Goal: Task Accomplishment & Management: Manage account settings

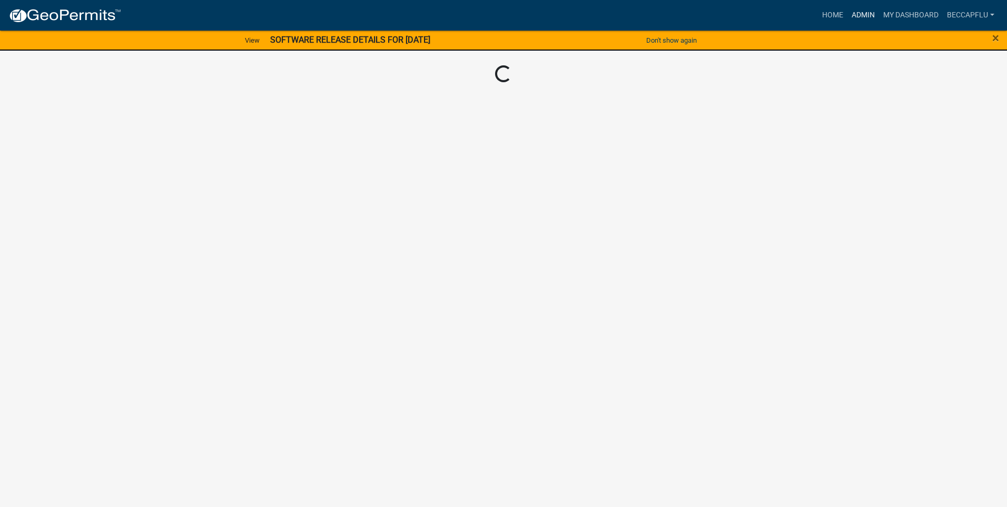
click at [860, 13] on link "Admin" at bounding box center [864, 15] width 32 height 20
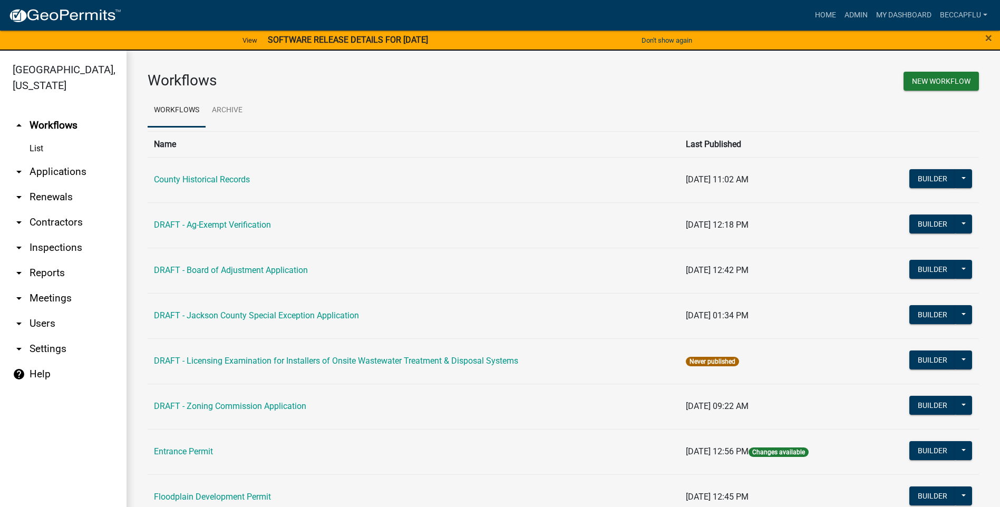
click at [45, 159] on link "arrow_drop_down Applications" at bounding box center [63, 171] width 126 height 25
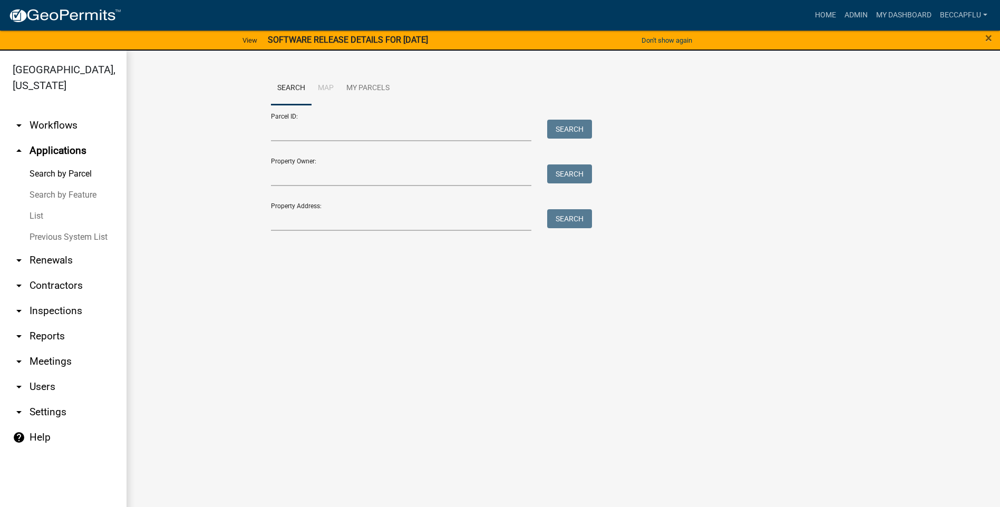
click at [35, 206] on link "List" at bounding box center [63, 216] width 126 height 21
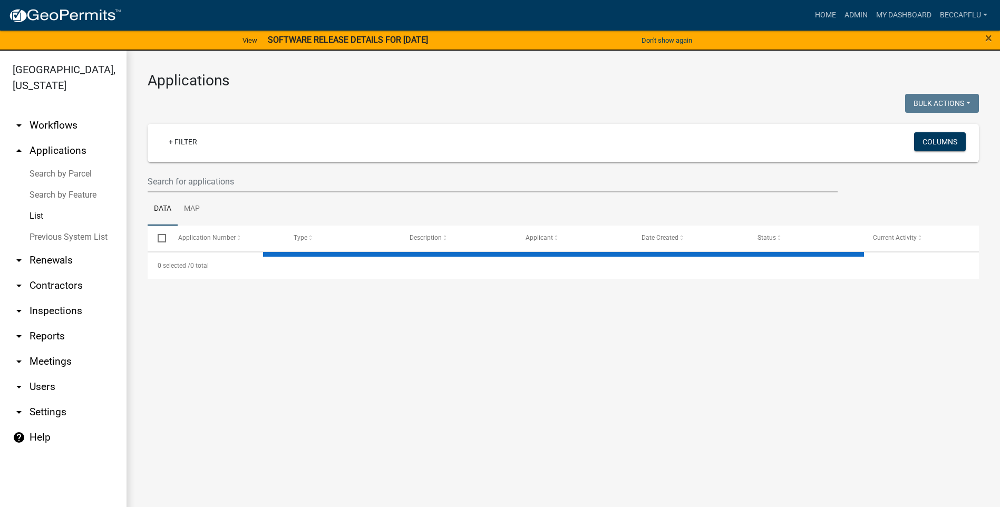
select select "3: 100"
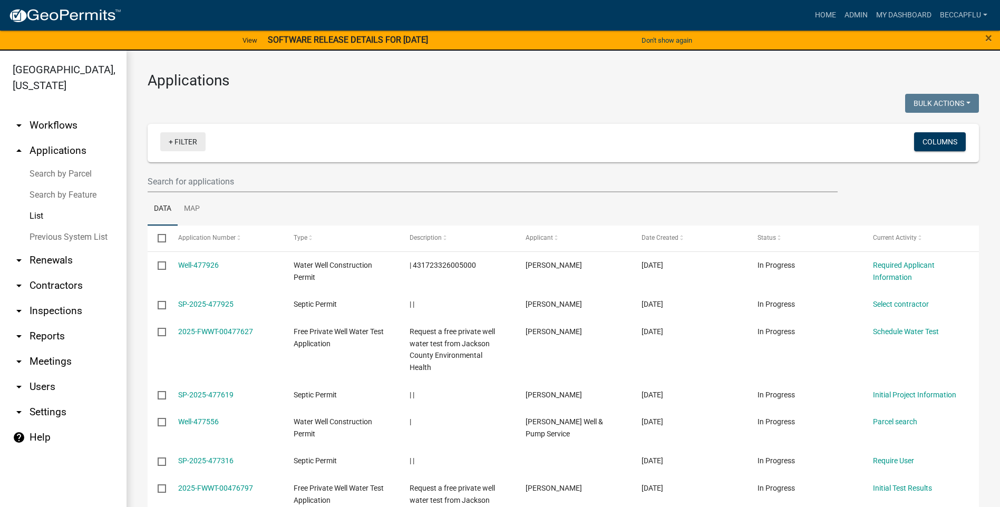
click at [188, 140] on link "+ Filter" at bounding box center [182, 141] width 45 height 19
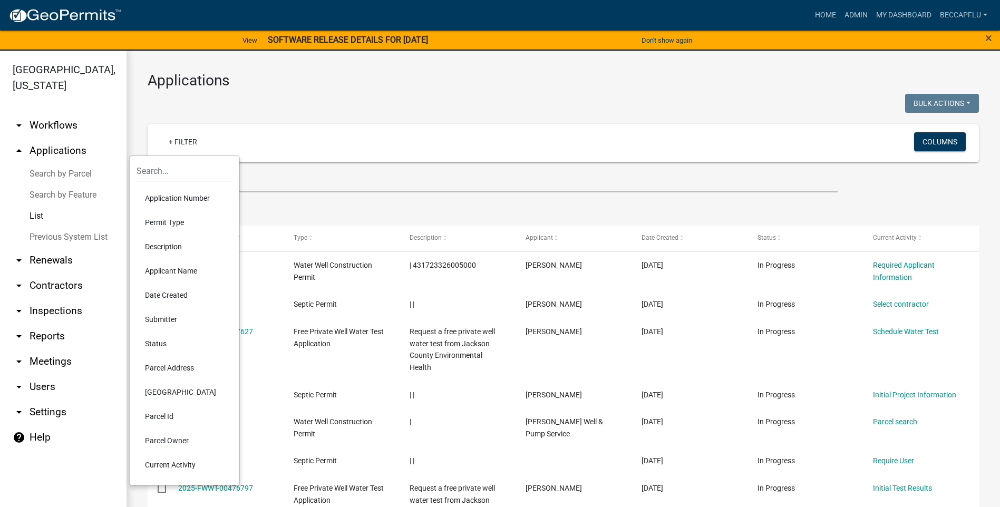
click at [165, 221] on li "Permit Type" at bounding box center [184, 222] width 96 height 24
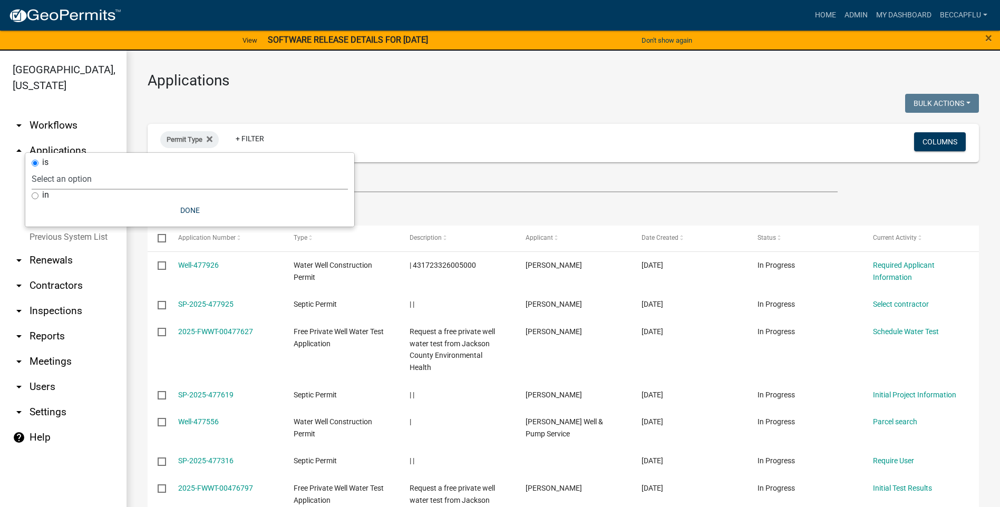
click at [115, 177] on select "Select an option County Historical Records DRAFT - Ag-Exempt Verification DRAFT…" at bounding box center [190, 179] width 316 height 22
select select "94af8675-8182-4df1-896b-73d3f368e8d1"
click at [57, 168] on select "Select an option County Historical Records DRAFT - Ag-Exempt Verification DRAFT…" at bounding box center [190, 179] width 316 height 22
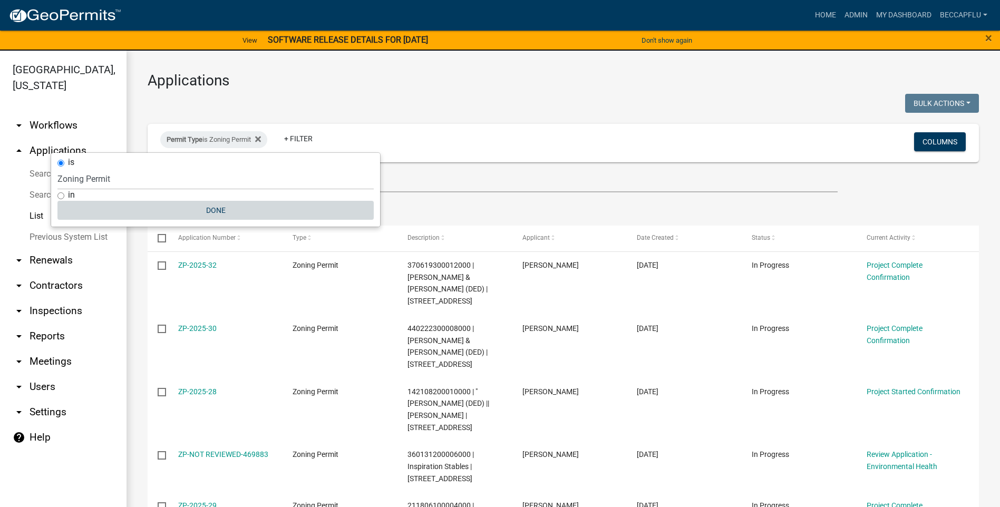
click at [215, 207] on button "Done" at bounding box center [215, 210] width 316 height 19
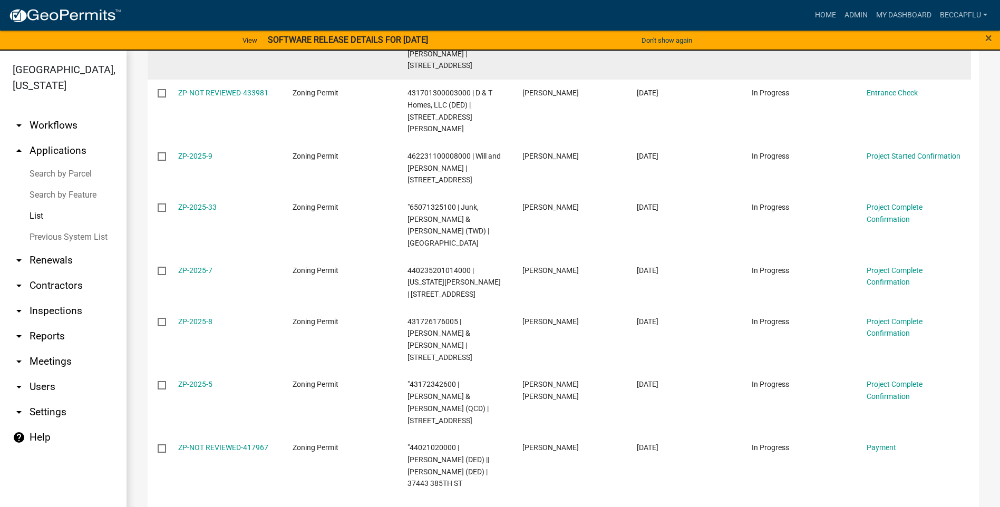
scroll to position [2108, 0]
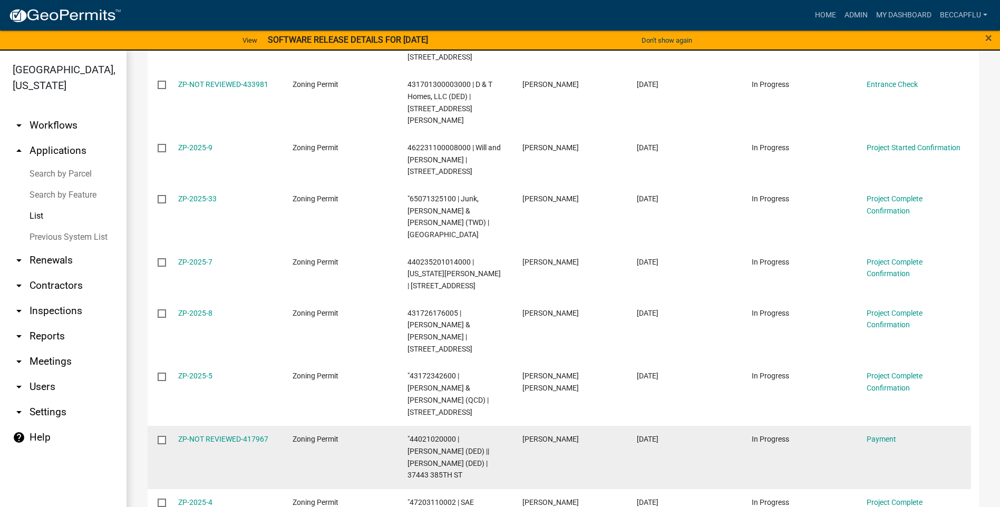
click at [162, 436] on input "checkbox" at bounding box center [161, 439] width 7 height 7
checkbox input "true"
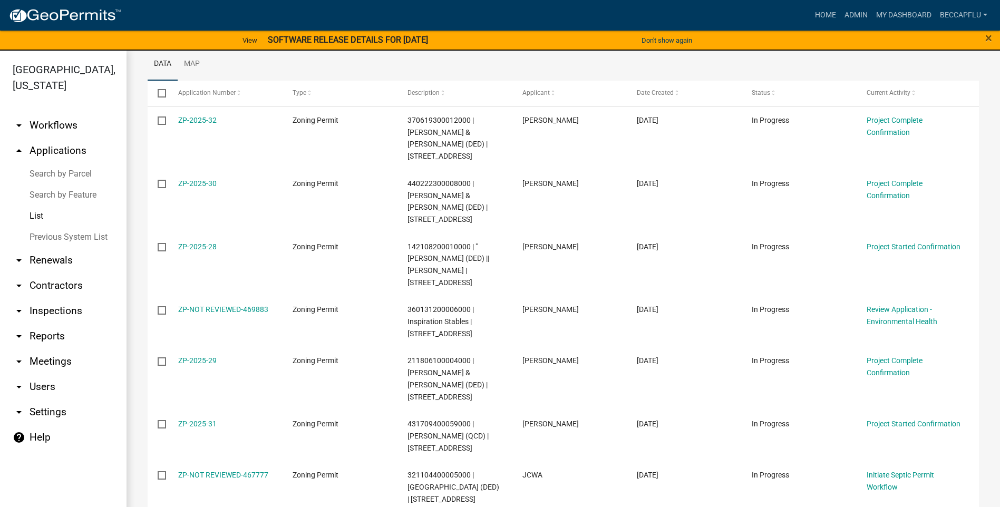
scroll to position [0, 0]
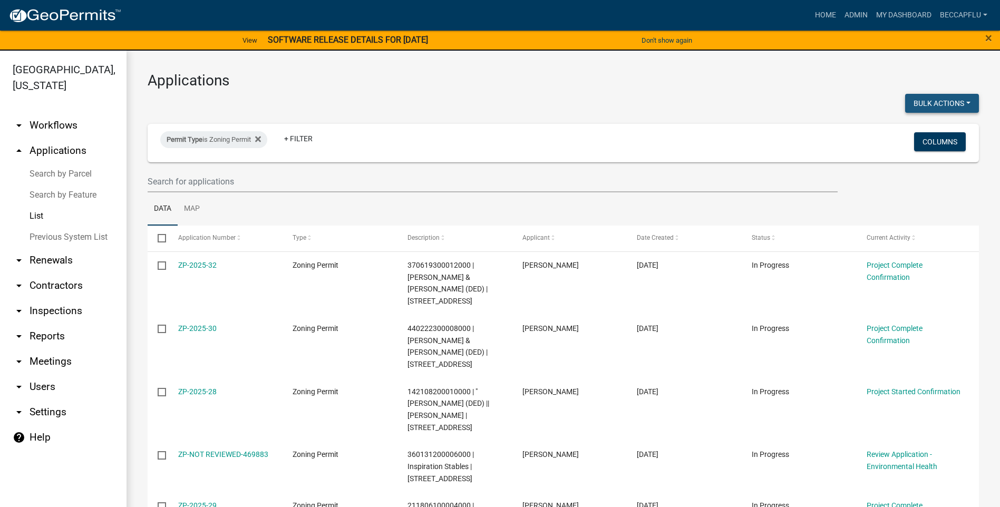
click at [954, 104] on button "Bulk Actions" at bounding box center [942, 103] width 74 height 19
click at [859, 89] on h3 "Applications" at bounding box center [563, 81] width 831 height 18
